Goal: Communication & Community: Answer question/provide support

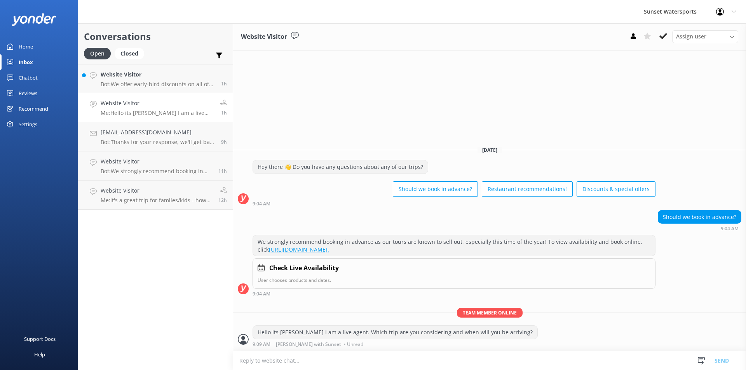
click at [156, 82] on p "Bot: We offer early-bird discounts on all of our morning trips. When you book d…" at bounding box center [158, 84] width 115 height 7
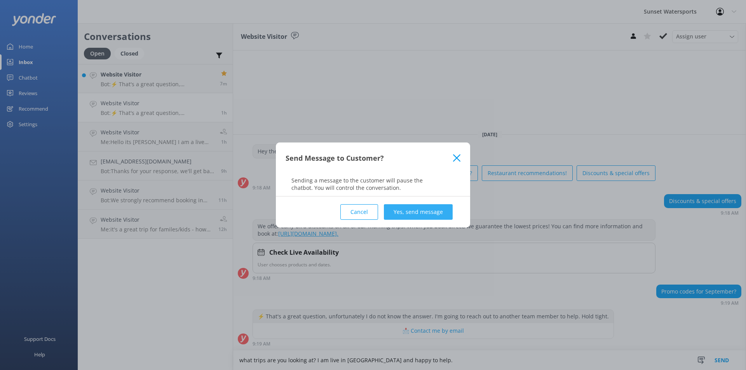
type textarea "what trips are you looking at? I am live in [GEOGRAPHIC_DATA] and happy to help."
click at [438, 211] on button "Yes, send message" at bounding box center [418, 212] width 69 height 16
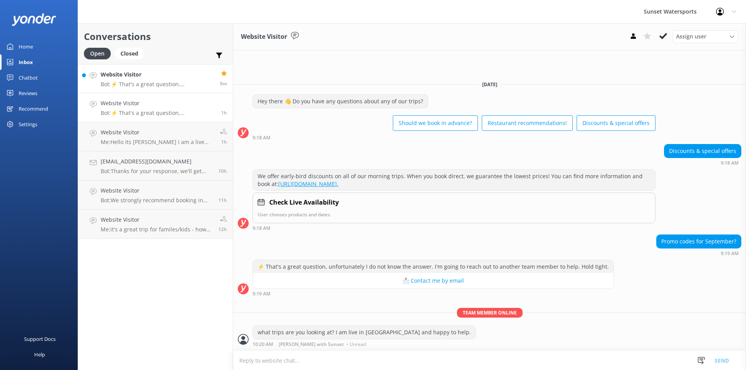
click at [156, 83] on p "Bot: ⚡ That's a great question, unfortunately I do not know the answer. I'm goi…" at bounding box center [157, 84] width 113 height 7
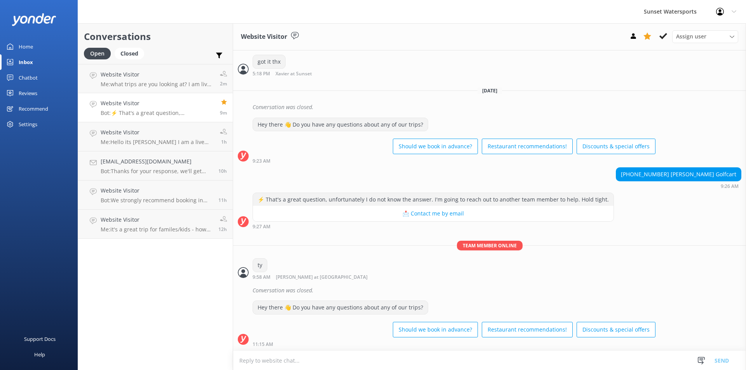
scroll to position [2558, 0]
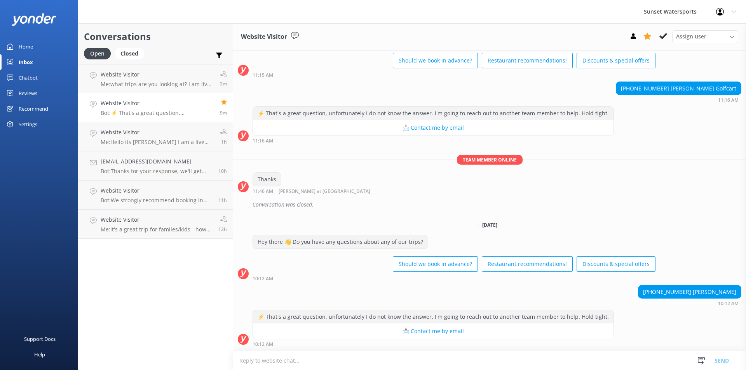
click at [295, 363] on textarea at bounding box center [489, 360] width 513 height 19
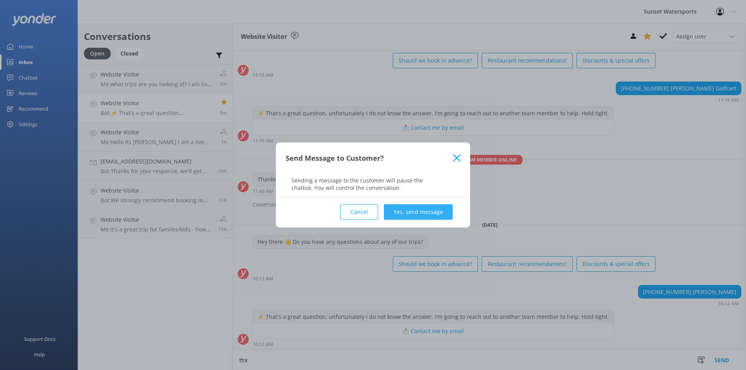
type textarea "thx"
click at [418, 208] on button "Yes, send message" at bounding box center [418, 212] width 69 height 16
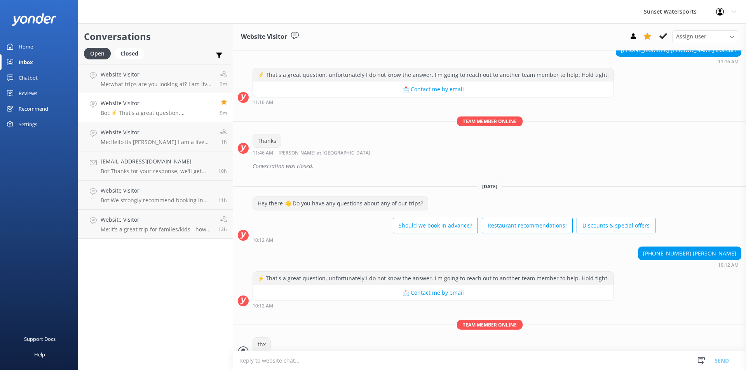
scroll to position [2609, 0]
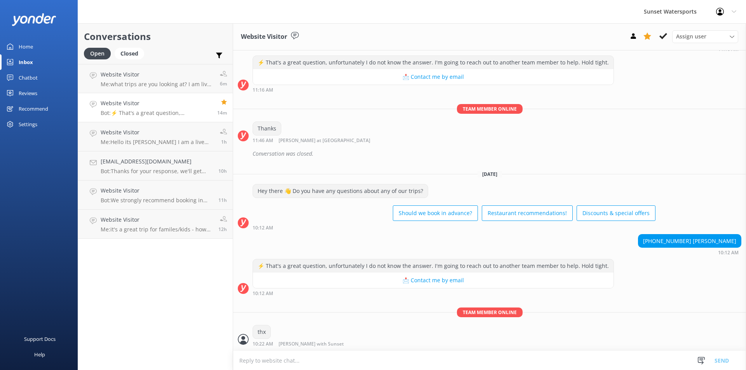
click at [162, 106] on h4 "Website Visitor" at bounding box center [156, 103] width 111 height 9
click at [170, 105] on h4 "Website Visitor" at bounding box center [156, 103] width 111 height 9
click at [183, 82] on p "Me: what trips are you looking at? I am live in [GEOGRAPHIC_DATA] and happy to …" at bounding box center [157, 84] width 113 height 7
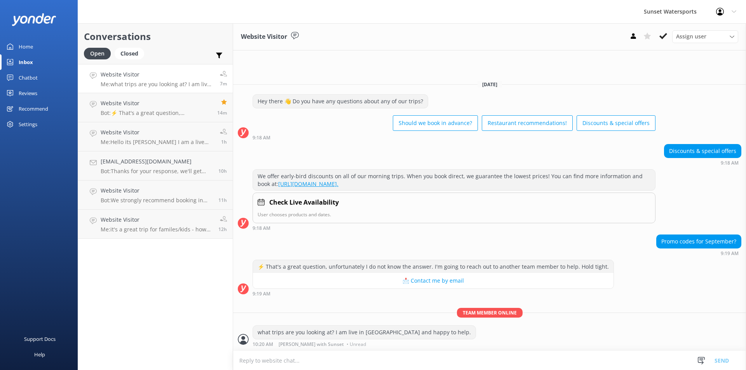
click at [172, 84] on p "Me: what trips are you looking at? I am live in [GEOGRAPHIC_DATA] and happy to …" at bounding box center [157, 84] width 113 height 7
click at [185, 137] on div "Website Visitor Me: Hello its [PERSON_NAME] I am a live agent. Which trip are y…" at bounding box center [157, 136] width 113 height 17
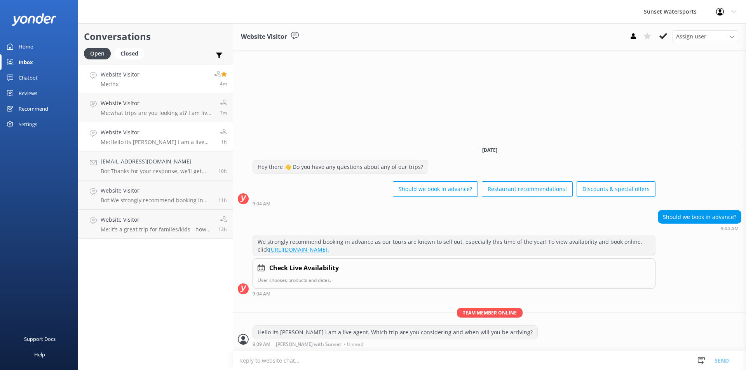
click at [139, 75] on link "Website Visitor Me: thx 4m" at bounding box center [155, 78] width 155 height 29
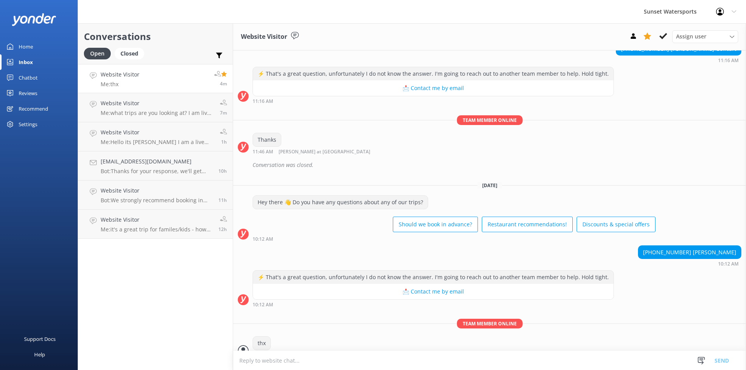
scroll to position [2609, 0]
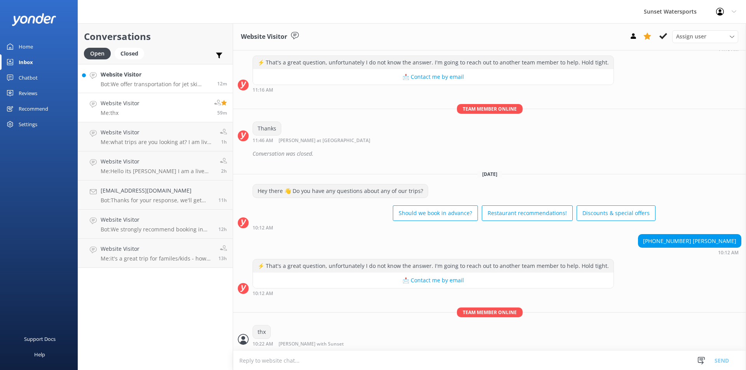
click at [181, 80] on div "Website Visitor Bot: We offer transportation for jet ski tours and golf cart re…" at bounding box center [156, 78] width 111 height 17
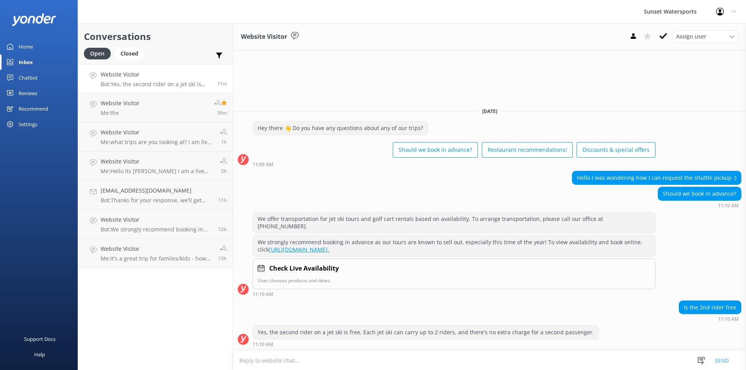
click at [282, 361] on textarea at bounding box center [489, 360] width 513 height 19
type textarea "G"
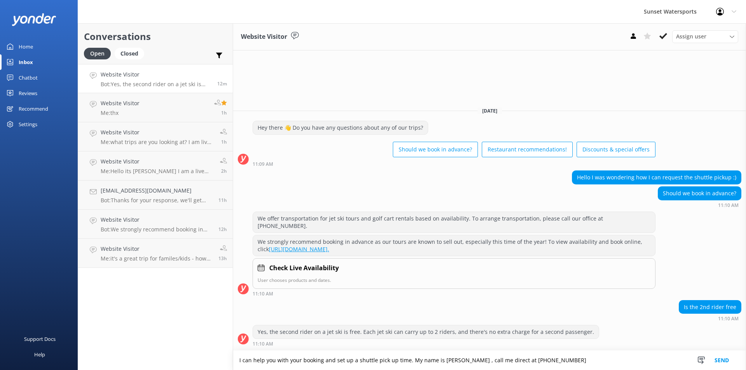
drag, startPoint x: 513, startPoint y: 361, endPoint x: 525, endPoint y: 358, distance: 11.5
click at [514, 361] on textarea "I can help you with your booking and set up a shuttle pick up time. My name is …" at bounding box center [489, 360] width 513 height 19
click at [530, 362] on textarea "I can help you with your booking and set up a shuttle pick up time. My name is …" at bounding box center [489, 360] width 513 height 19
click at [513, 359] on textarea "I can help you with your booking and set up a shuttle pick up time. My name is …" at bounding box center [489, 360] width 513 height 19
click at [526, 359] on textarea "I can help you with your booking and set up a shuttle pick up time. My name is …" at bounding box center [489, 360] width 513 height 19
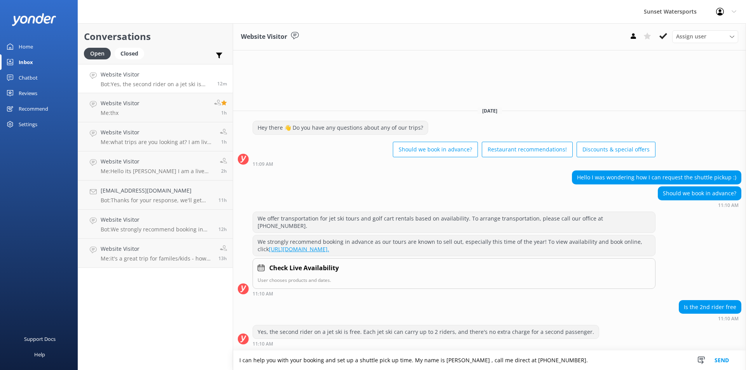
type textarea "I can help you with your booking and set up a shuttle pick up time. My name is …"
click at [719, 359] on button "Send" at bounding box center [721, 360] width 29 height 19
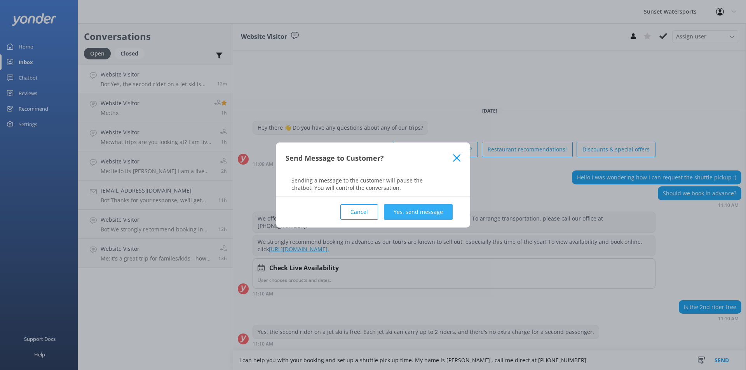
click at [441, 211] on button "Yes, send message" at bounding box center [418, 212] width 69 height 16
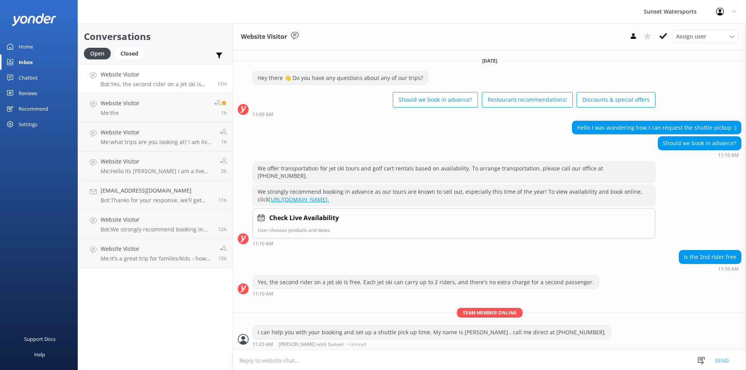
click at [263, 362] on textarea at bounding box center [489, 360] width 513 height 19
type textarea "i"
type textarea "I am in our office in [GEOGRAPHIC_DATA] all day."
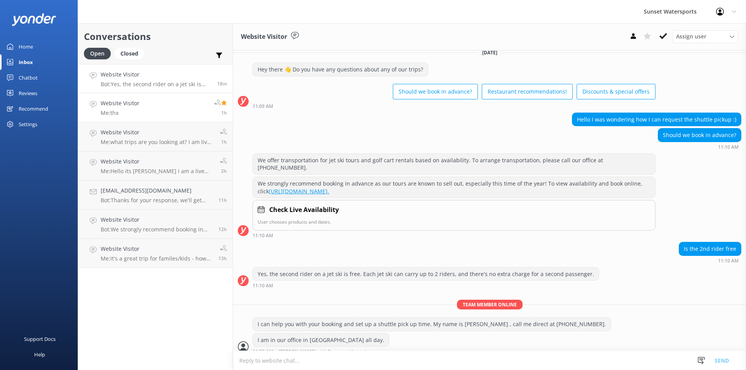
click at [136, 108] on div "Website Visitor Me: thx" at bounding box center [120, 107] width 39 height 17
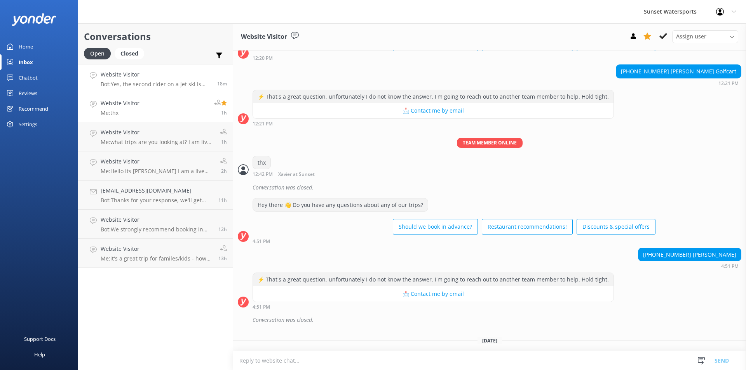
click at [161, 81] on p "Bot: Yes, the second rider on a jet ski is free. Each jet ski can carry up to 2…" at bounding box center [156, 84] width 111 height 7
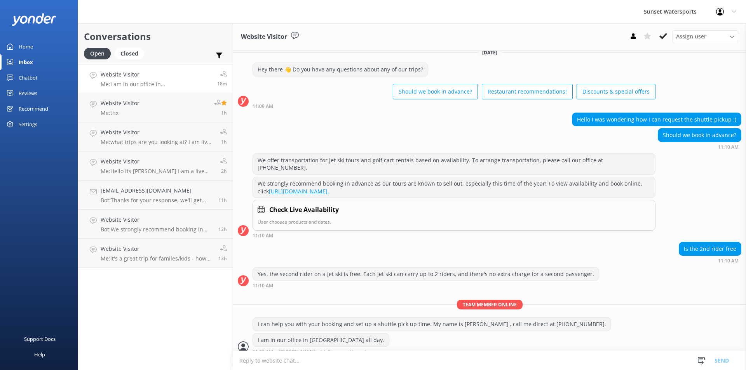
click at [173, 87] on p "Me: I am in our office in [GEOGRAPHIC_DATA] all day." at bounding box center [156, 84] width 111 height 7
